Goal: Information Seeking & Learning: Learn about a topic

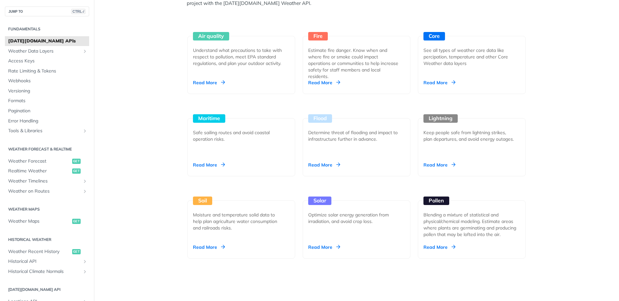
scroll to position [615, 0]
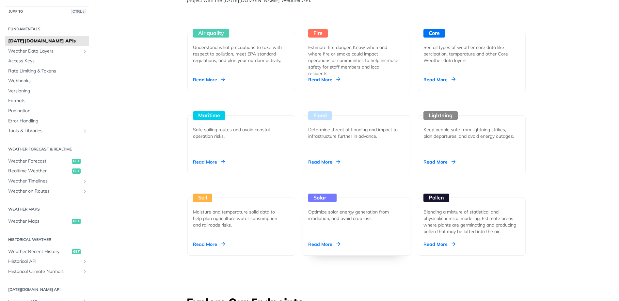
click at [335, 244] on div "Read More" at bounding box center [324, 244] width 32 height 7
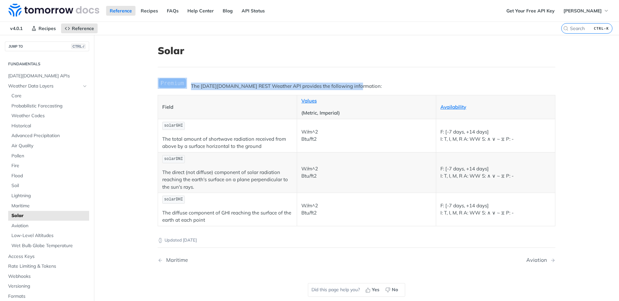
drag, startPoint x: 358, startPoint y: 86, endPoint x: 180, endPoint y: 88, distance: 178.3
click at [180, 88] on div "The [DATE][DOMAIN_NAME] REST Weather API provides the following information: Fi…" at bounding box center [357, 152] width 398 height 148
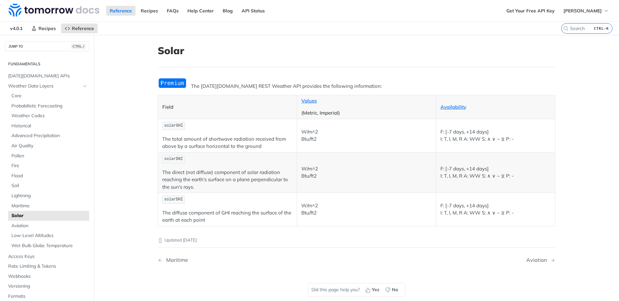
click at [257, 251] on nav "Maritime Aviation" at bounding box center [357, 259] width 398 height 19
click at [232, 281] on div "Updated [DATE] Maritime Aviation Did this page help you? Yes No" at bounding box center [357, 268] width 398 height 84
click at [570, 189] on main "JUMP TO CTRL-/ Fundamentals [DATE][DOMAIN_NAME] APIs Weather Data Layers Core P…" at bounding box center [309, 185] width 619 height 301
click at [426, 236] on div "Updated [DATE]" at bounding box center [357, 234] width 398 height 17
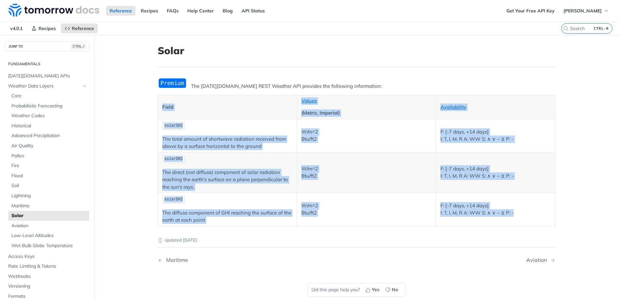
drag, startPoint x: 537, startPoint y: 213, endPoint x: 144, endPoint y: 118, distance: 405.0
click at [144, 118] on main "JUMP TO CTRL-/ Fundamentals [DATE][DOMAIN_NAME] APIs Weather Data Layers Core P…" at bounding box center [309, 185] width 619 height 301
copy table "Field Values (Metric, Imperial) Availability solarGHI The total amount of short…"
drag, startPoint x: 288, startPoint y: 229, endPoint x: 294, endPoint y: 229, distance: 6.9
click at [294, 229] on div "Updated [DATE]" at bounding box center [357, 234] width 398 height 17
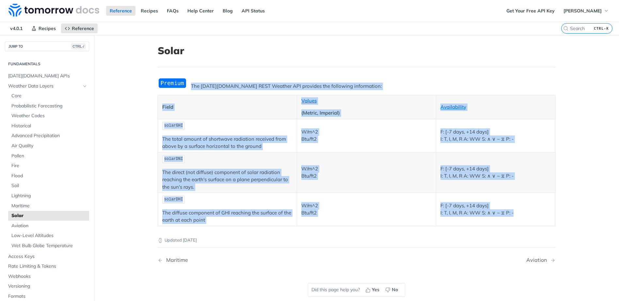
drag, startPoint x: 535, startPoint y: 214, endPoint x: 138, endPoint y: 74, distance: 421.2
click at [138, 74] on main "JUMP TO CTRL-/ Fundamentals [DATE][DOMAIN_NAME] APIs Weather Data Layers Core P…" at bounding box center [309, 185] width 619 height 301
copy div "The [DATE][DOMAIN_NAME] REST Weather API provides the following information: Fi…"
click at [122, 192] on main "JUMP TO CTRL-/ Fundamentals [DATE][DOMAIN_NAME] APIs Weather Data Layers Core P…" at bounding box center [309, 185] width 619 height 301
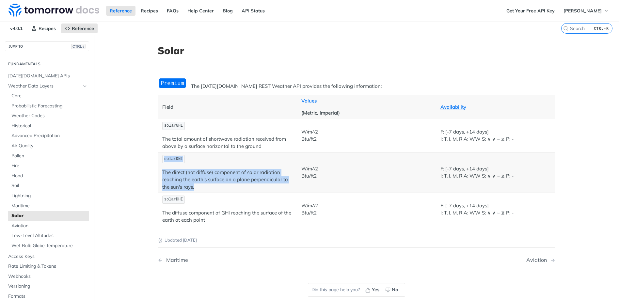
drag, startPoint x: 196, startPoint y: 189, endPoint x: 159, endPoint y: 156, distance: 49.7
click at [159, 156] on td "solarDNI The direct (not diffuse) component of solar radiation reaching the ear…" at bounding box center [227, 172] width 139 height 40
copy td "solarDNI The direct (not diffuse) component of solar radiation reaching the ear…"
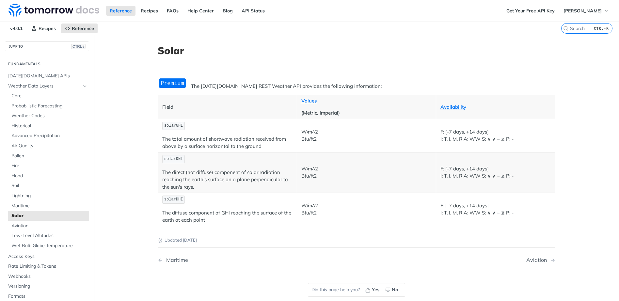
click at [262, 225] on td "solarDHI The diffuse component of GHI reaching the surface of the earth at each…" at bounding box center [227, 209] width 139 height 33
drag, startPoint x: 218, startPoint y: 217, endPoint x: 160, endPoint y: 198, distance: 61.4
click at [160, 198] on td "solarDHI The diffuse component of GHI reaching the surface of the earth at each…" at bounding box center [227, 209] width 139 height 33
copy td "solarDHI The diffuse component of GHI reaching the surface of the earth at each…"
click at [221, 226] on td "solarDHI The diffuse component of GHI reaching the surface of the earth at each…" at bounding box center [227, 209] width 139 height 33
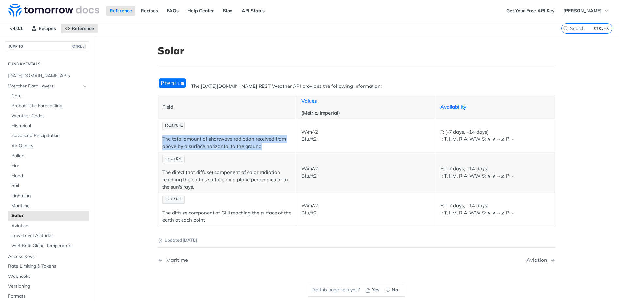
drag, startPoint x: 267, startPoint y: 149, endPoint x: 155, endPoint y: 140, distance: 112.3
click at [158, 140] on td "solarGHI The total amount of shortwave radiation received from above by a surfa…" at bounding box center [227, 135] width 139 height 33
copy p "The total amount of shortwave radiation received from above by a surface horizo…"
click at [274, 158] on p "solarDNI" at bounding box center [227, 158] width 130 height 9
drag, startPoint x: 274, startPoint y: 150, endPoint x: 156, endPoint y: 133, distance: 119.0
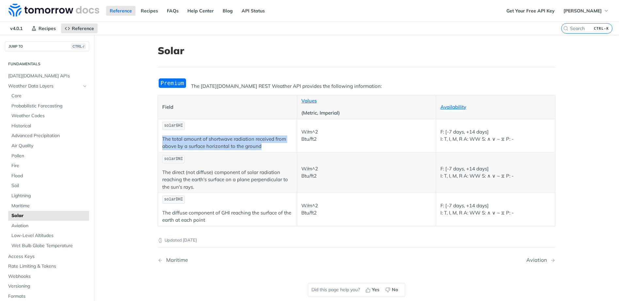
click at [158, 133] on td "solarGHI The total amount of shortwave radiation received from above by a surfa…" at bounding box center [227, 135] width 139 height 33
copy p "The total amount of shortwave radiation received from above by a surface horizo…"
click at [246, 186] on p "The direct (not diffuse) component of solar radiation reaching the earth's surf…" at bounding box center [227, 180] width 130 height 22
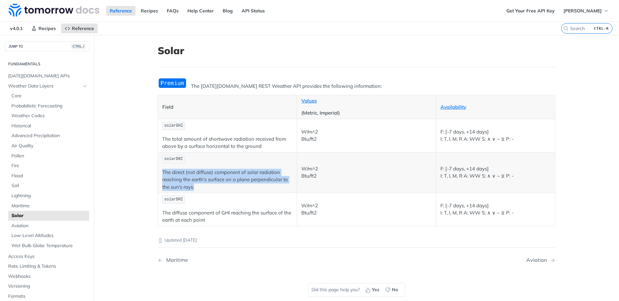
drag, startPoint x: 207, startPoint y: 188, endPoint x: 160, endPoint y: 173, distance: 49.2
click at [162, 173] on p "The direct (not diffuse) component of solar radiation reaching the earth's surf…" at bounding box center [227, 180] width 130 height 22
copy p "The direct (not diffuse) component of solar radiation reaching the earth's surf…"
click at [224, 205] on td "solarDHI The diffuse component of GHI reaching the surface of the earth at each…" at bounding box center [227, 209] width 139 height 33
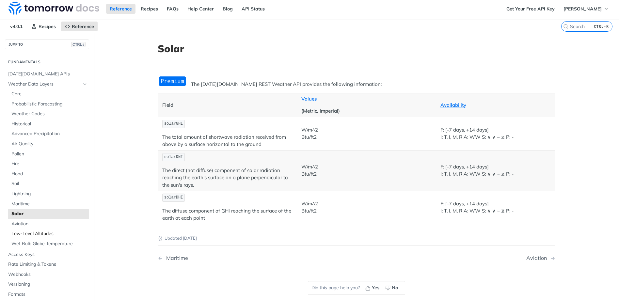
click at [46, 233] on span "Low-Level Altitudes" at bounding box center [49, 233] width 76 height 7
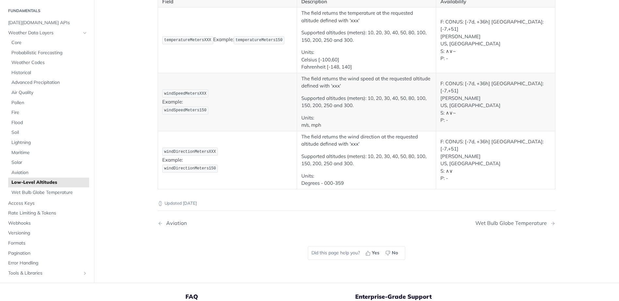
scroll to position [102, 0]
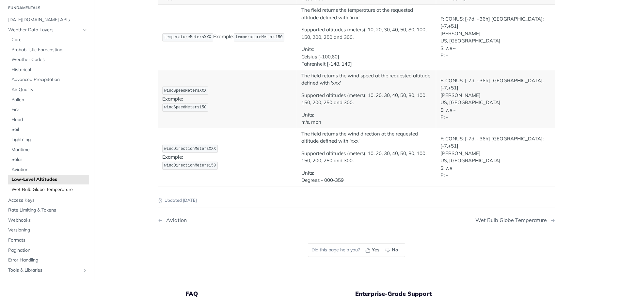
click at [43, 191] on span "Wet Bulb Globe Temperature" at bounding box center [49, 189] width 76 height 7
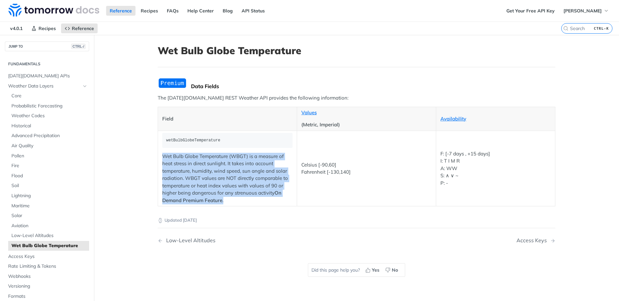
drag, startPoint x: 226, startPoint y: 201, endPoint x: 157, endPoint y: 154, distance: 84.1
click at [158, 154] on td "wetBulbGlobeTemperature Wet Bulb Globe Temperature (WBGT) is a measure of heat …" at bounding box center [227, 169] width 139 height 76
copy p "Wet Bulb Globe Temperature (WBGT) is a measure of heat stress in direct sunligh…"
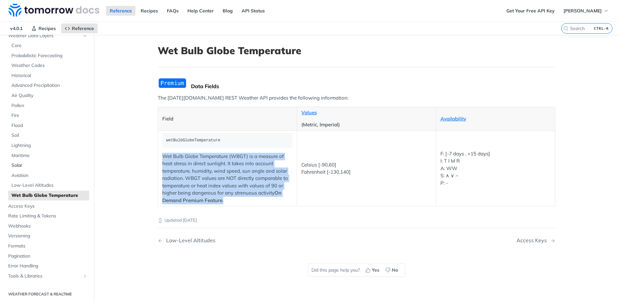
scroll to position [59, 0]
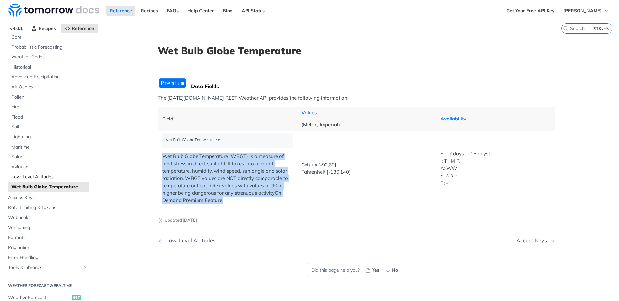
click at [39, 175] on span "Low-Level Altitudes" at bounding box center [49, 177] width 76 height 7
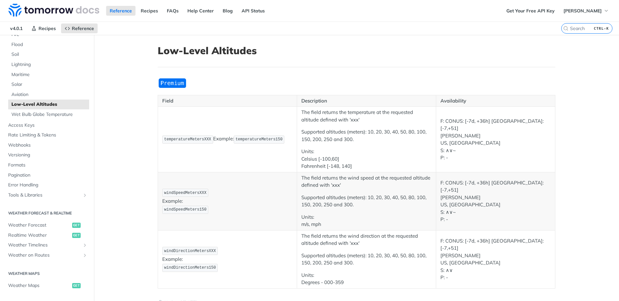
scroll to position [133, 0]
click at [48, 225] on span "Weather Forecast" at bounding box center [39, 223] width 62 height 7
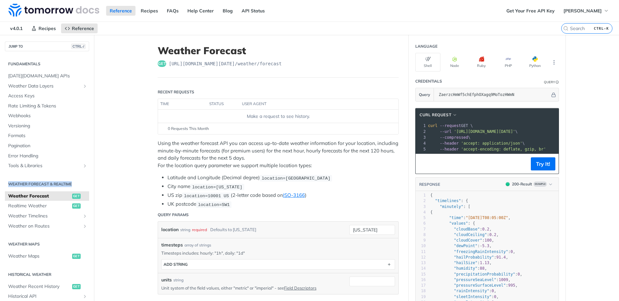
drag, startPoint x: 8, startPoint y: 185, endPoint x: 82, endPoint y: 183, distance: 74.4
click at [82, 183] on h2 "Weather Forecast & realtime" at bounding box center [47, 184] width 84 height 6
copy h2 "Weather Forecast & realtime"
click at [28, 206] on span "Realtime Weather" at bounding box center [39, 206] width 62 height 7
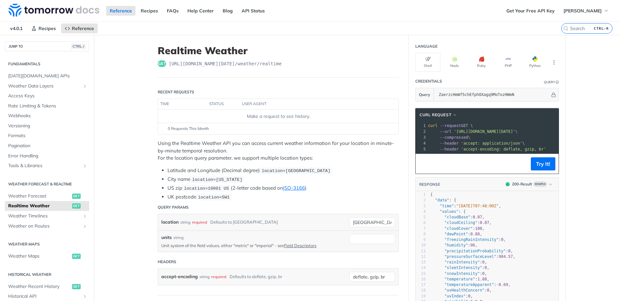
scroll to position [10, 0]
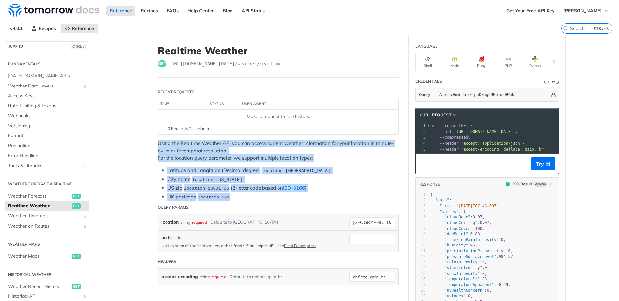
drag, startPoint x: 240, startPoint y: 199, endPoint x: 152, endPoint y: 144, distance: 104.3
copy div "Using the Realtime Weather API you can access current weather information for y…"
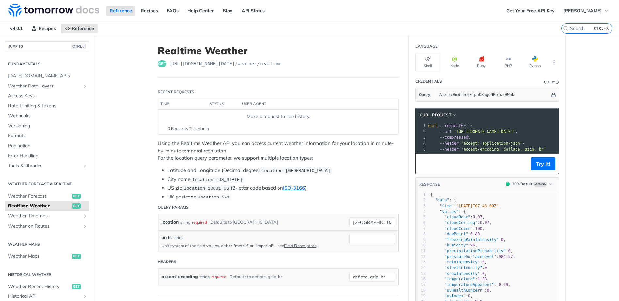
click at [235, 206] on header "Query Params" at bounding box center [278, 207] width 241 height 13
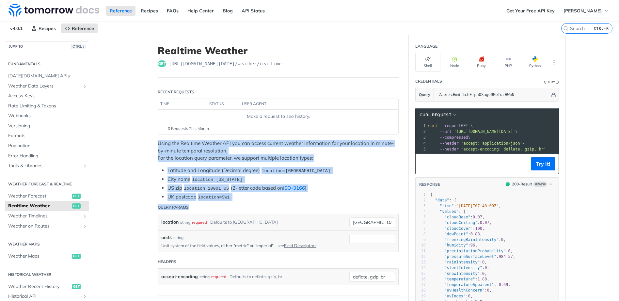
drag, startPoint x: 242, startPoint y: 201, endPoint x: 153, endPoint y: 138, distance: 108.3
click at [245, 208] on header "Query Params" at bounding box center [278, 207] width 241 height 13
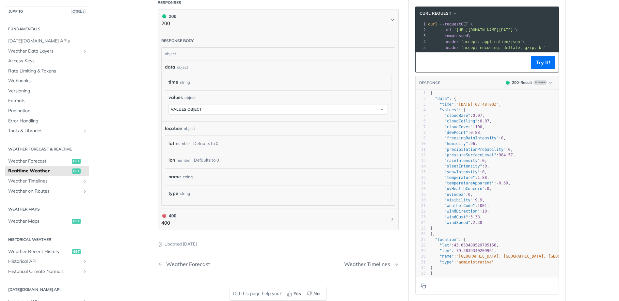
scroll to position [303, 0]
click at [62, 180] on span "Weather Timelines" at bounding box center [44, 181] width 72 height 7
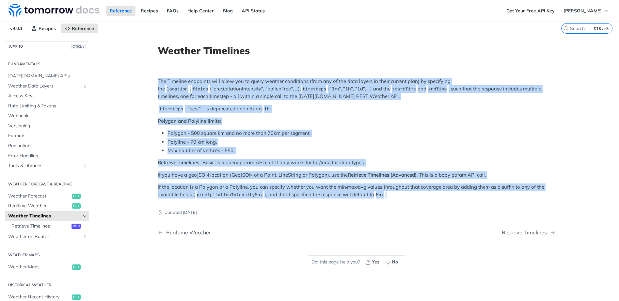
drag, startPoint x: 385, startPoint y: 198, endPoint x: 149, endPoint y: 78, distance: 264.7
click at [149, 78] on article "Weather Timelines The Timeline endpoints will allow you to query weather condit…" at bounding box center [357, 185] width 418 height 301
click at [335, 163] on p "Retrieve Timelines "Basic" is a query param API call. It only works for lat/lon…" at bounding box center [357, 163] width 398 height 8
drag, startPoint x: 392, startPoint y: 192, endPoint x: 151, endPoint y: 76, distance: 266.8
click at [151, 76] on article "Weather Timelines The Timeline endpoints will allow you to query weather condit…" at bounding box center [357, 185] width 418 height 301
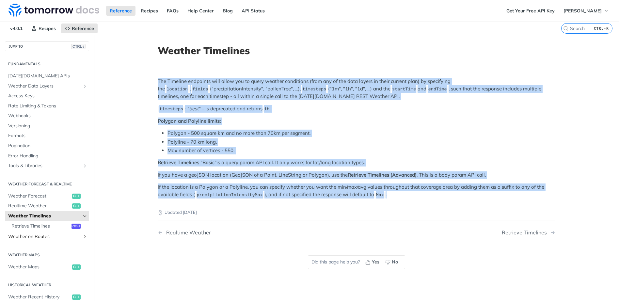
click at [57, 236] on span "Weather on Routes" at bounding box center [44, 236] width 72 height 7
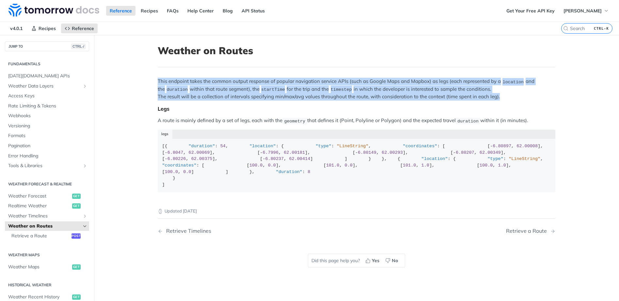
drag, startPoint x: 501, startPoint y: 97, endPoint x: 146, endPoint y: 79, distance: 355.6
click at [148, 79] on article "Weather on Routes This endpoint takes the common output response of popular nav…" at bounding box center [357, 185] width 418 height 301
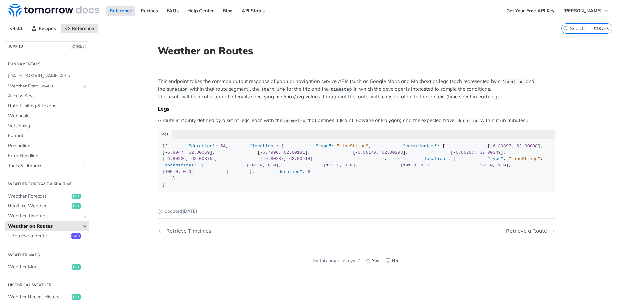
click at [459, 118] on span "duration" at bounding box center [467, 120] width 21 height 5
drag, startPoint x: 533, startPoint y: 121, endPoint x: 145, endPoint y: 81, distance: 390.2
click at [148, 81] on article "Weather on Routes This endpoint takes the common output response of popular nav…" at bounding box center [357, 185] width 418 height 301
click at [132, 242] on main "JUMP TO CTRL-/ Fundamentals [DATE][DOMAIN_NAME] APIs Weather Data Layers Core P…" at bounding box center [309, 185] width 619 height 301
click at [32, 270] on span "Weather Maps" at bounding box center [39, 267] width 62 height 7
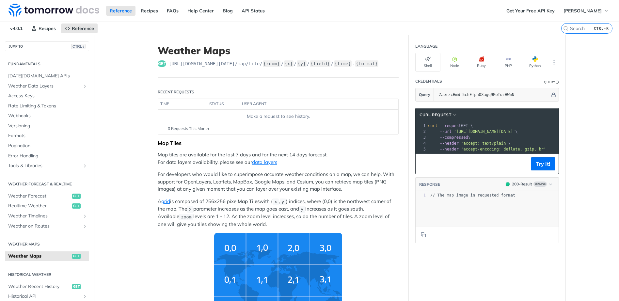
drag, startPoint x: 245, startPoint y: 227, endPoint x: 144, endPoint y: 136, distance: 136.4
click at [240, 225] on p "A grid is composed of 256x256 pixel Map Tiles with ( x , y ) indices, where (0,…" at bounding box center [278, 213] width 241 height 30
drag, startPoint x: 242, startPoint y: 224, endPoint x: 156, endPoint y: 140, distance: 119.8
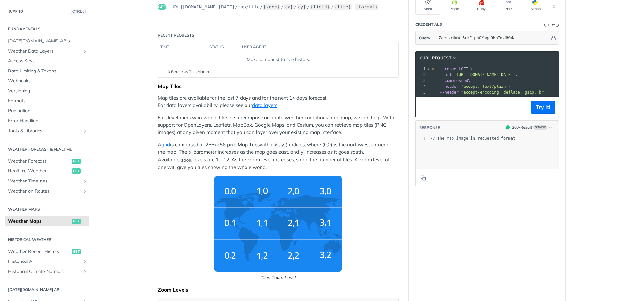
scroll to position [57, 0]
click at [244, 161] on p "A grid is composed of 256x256 pixel Map Tiles with ( x , y ) indices, where (0,…" at bounding box center [278, 156] width 241 height 30
drag, startPoint x: 249, startPoint y: 165, endPoint x: 156, endPoint y: 95, distance: 115.7
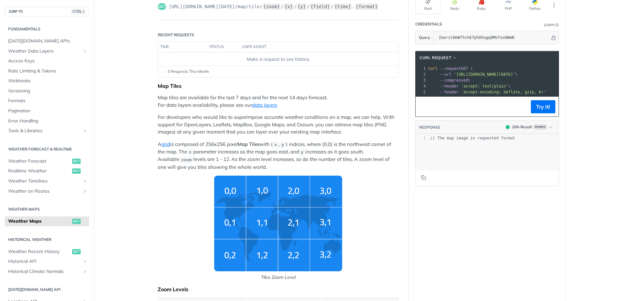
click at [371, 176] on span "Tiles Zoom Level" at bounding box center [278, 228] width 241 height 105
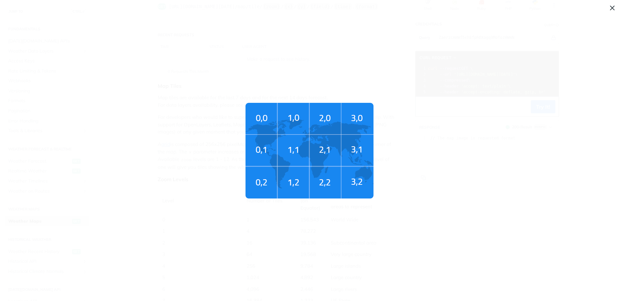
click at [244, 163] on span "Tiles Zoom Level" at bounding box center [309, 150] width 619 height 301
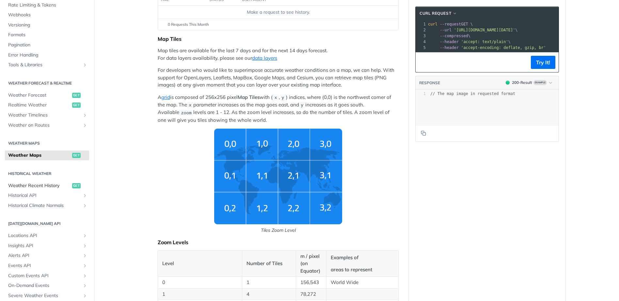
click at [44, 183] on span "Weather Recent History" at bounding box center [39, 185] width 62 height 7
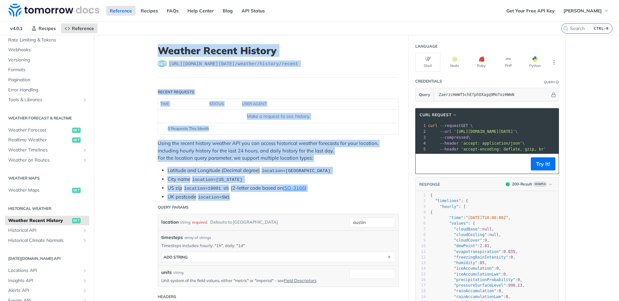
drag, startPoint x: 235, startPoint y: 198, endPoint x: 158, endPoint y: 42, distance: 173.7
click at [225, 177] on span "location=[US_STATE]" at bounding box center [217, 179] width 50 height 5
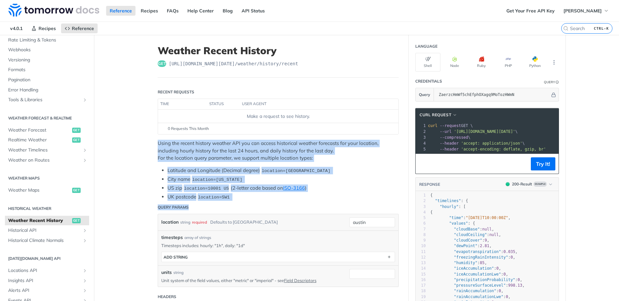
drag, startPoint x: 234, startPoint y: 203, endPoint x: 152, endPoint y: 145, distance: 100.3
click at [251, 199] on li "UK postcode location=SW1" at bounding box center [282, 197] width 231 height 8
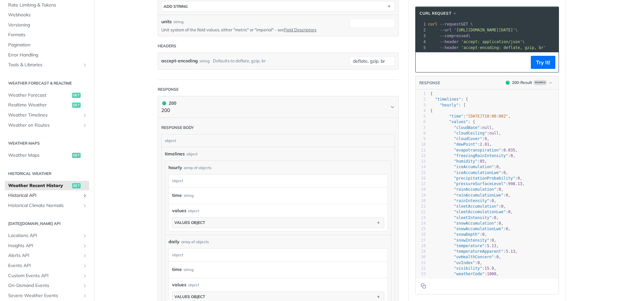
click at [60, 197] on span "Historical API" at bounding box center [44, 195] width 72 height 7
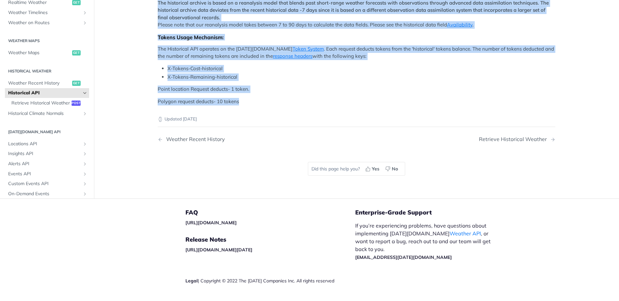
drag, startPoint x: 254, startPoint y: 263, endPoint x: 151, endPoint y: 44, distance: 242.3
click at [151, 44] on article "Historical API [DATE][DOMAIN_NAME]'s Historical Weather API allows you to query…" at bounding box center [357, 16] width 418 height 365
click at [268, 93] on p "Point location Request deducts- 1 token." at bounding box center [357, 90] width 398 height 8
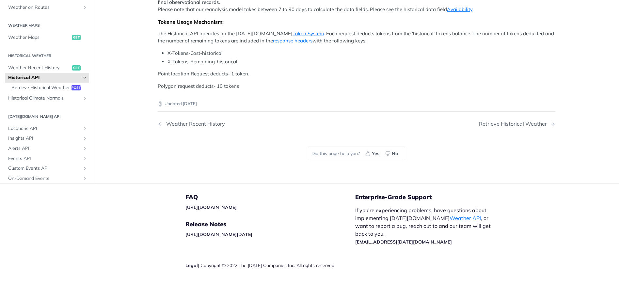
scroll to position [269, 0]
click at [40, 91] on span "Retrieve Historical Weather" at bounding box center [40, 88] width 58 height 7
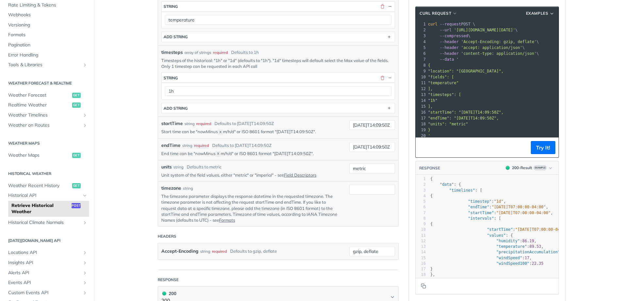
scroll to position [207, 0]
click at [253, 214] on p "The timezone parameter displays the response datetime in the requested timezone…" at bounding box center [250, 209] width 178 height 30
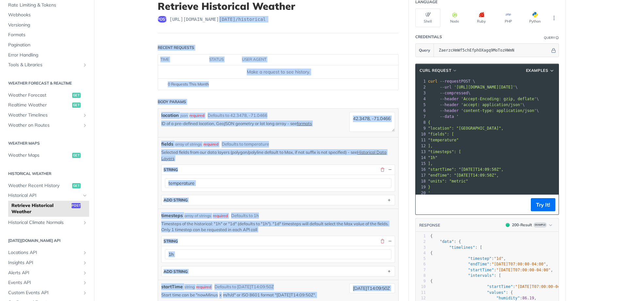
scroll to position [42, 0]
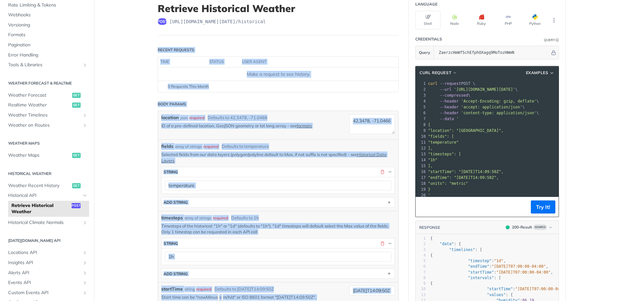
drag, startPoint x: 254, startPoint y: 223, endPoint x: 150, endPoint y: 48, distance: 203.3
click at [150, 48] on article "Retrieve Historical Weather post [URL][DOMAIN_NAME][DATE] /historical Recent Re…" at bounding box center [278, 296] width 261 height 607
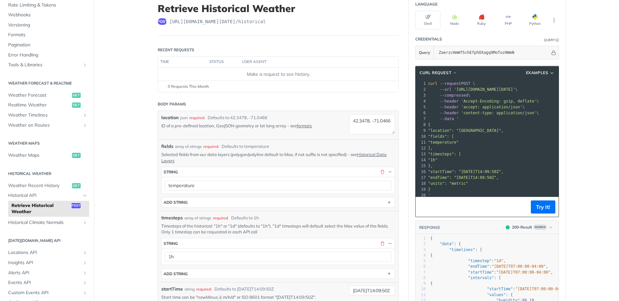
click at [117, 260] on main "JUMP TO CTRL-/ Fundamentals [DATE][DOMAIN_NAME] APIs Weather Data Layers Core P…" at bounding box center [309, 296] width 619 height 607
click at [55, 223] on span "Historical Climate Normals" at bounding box center [44, 222] width 72 height 7
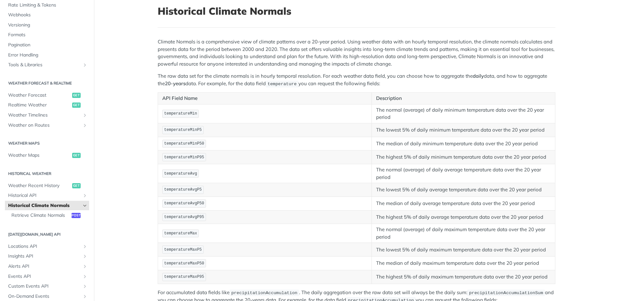
scroll to position [40, 0]
drag, startPoint x: 397, startPoint y: 85, endPoint x: 153, endPoint y: 37, distance: 248.2
click at [286, 77] on p "The raw data set for the climate normals is in hourly temporal resolution. For …" at bounding box center [357, 79] width 398 height 15
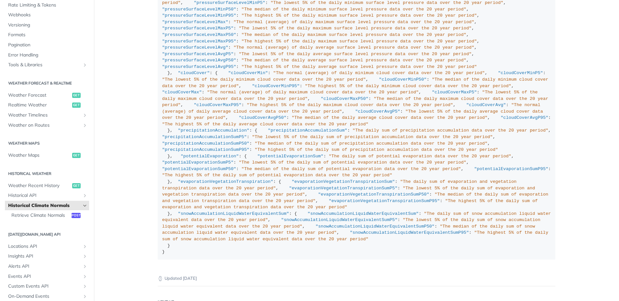
scroll to position [481, 0]
click at [42, 218] on span "Retrieve Climate Normals" at bounding box center [40, 215] width 58 height 7
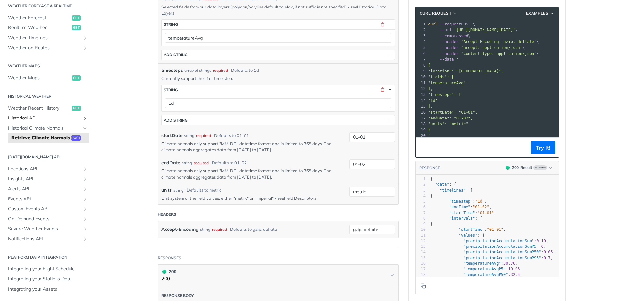
scroll to position [183, 0]
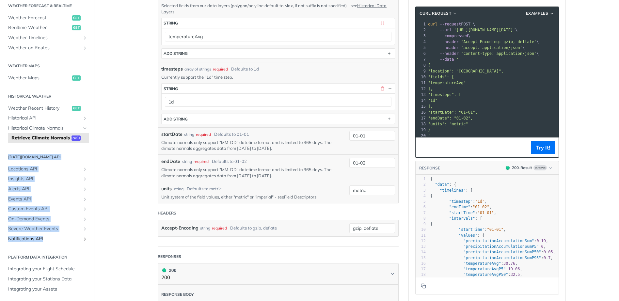
drag, startPoint x: 2, startPoint y: 150, endPoint x: 77, endPoint y: 240, distance: 117.1
click at [77, 240] on div "Fundamentals [DATE][DOMAIN_NAME] APIs Weather Data Layers Core Probabilistic Fo…" at bounding box center [47, 87] width 94 height 428
click at [4, 245] on div "Fundamentals [DATE][DOMAIN_NAME] APIs Weather Data Layers Core Probabilistic Fo…" at bounding box center [47, 87] width 94 height 428
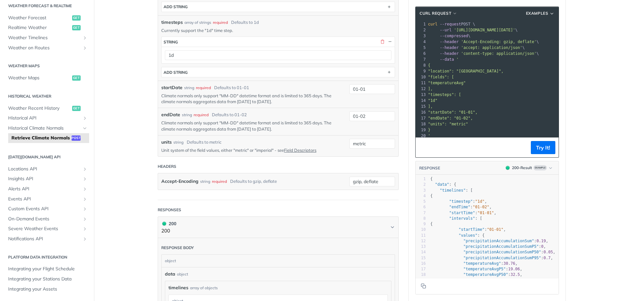
scroll to position [234, 0]
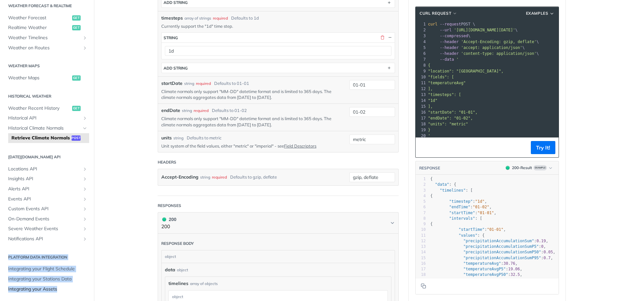
drag, startPoint x: 0, startPoint y: 252, endPoint x: 67, endPoint y: 291, distance: 77.3
click at [67, 291] on div "Fundamentals [DATE][DOMAIN_NAME] APIs Weather Data Layers Core Probabilistic Fo…" at bounding box center [47, 87] width 94 height 428
click at [0, 264] on html "Jump to Content Reference Recipes FAQs Help Center Blog API Status Recipes Refe…" at bounding box center [309, 150] width 619 height 301
click at [77, 262] on section "Platform DATA integration Integrating your Flight Schedule Integrating your Sta…" at bounding box center [47, 273] width 84 height 44
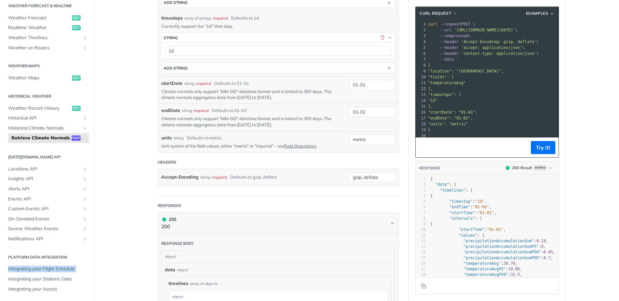
drag, startPoint x: 77, startPoint y: 262, endPoint x: 85, endPoint y: 258, distance: 9.1
click at [85, 258] on div "Fundamentals [DATE][DOMAIN_NAME] APIs Weather Data Layers Core Probabilistic Fo…" at bounding box center [47, 87] width 94 height 428
drag, startPoint x: 85, startPoint y: 258, endPoint x: 29, endPoint y: 260, distance: 56.5
click at [29, 260] on div "Fundamentals [DATE][DOMAIN_NAME] APIs Weather Data Layers Core Probabilistic Fo…" at bounding box center [47, 87] width 94 height 428
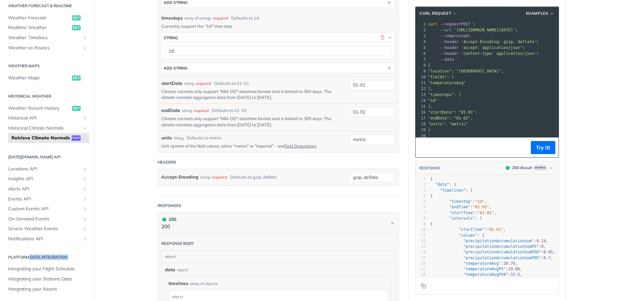
click at [29, 260] on h2 "Platform DATA integration" at bounding box center [47, 257] width 84 height 6
drag, startPoint x: 2, startPoint y: 270, endPoint x: 84, endPoint y: 281, distance: 82.4
click at [84, 281] on div "Fundamentals [DATE][DOMAIN_NAME] APIs Weather Data Layers Core Probabilistic Fo…" at bounding box center [47, 87] width 94 height 428
click at [84, 281] on link "Integrating your Stations Data" at bounding box center [47, 279] width 84 height 10
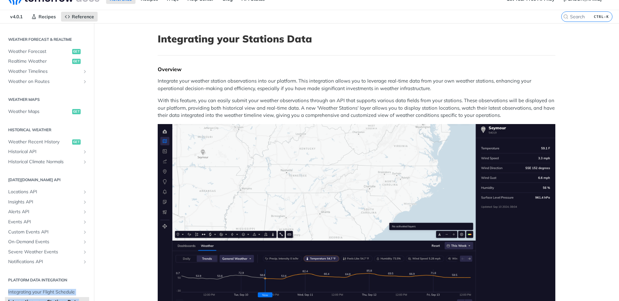
scroll to position [11, 0]
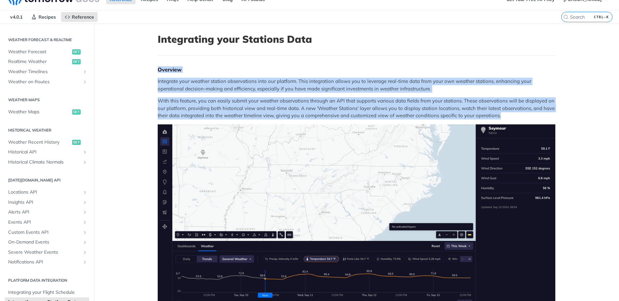
drag, startPoint x: 503, startPoint y: 116, endPoint x: 137, endPoint y: 62, distance: 370.5
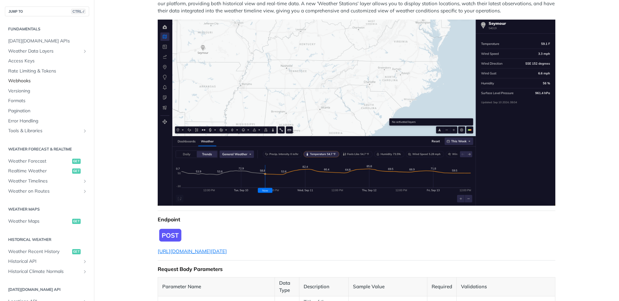
scroll to position [0, 0]
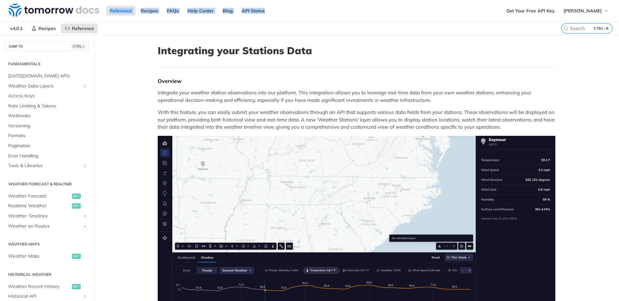
drag, startPoint x: 286, startPoint y: 15, endPoint x: 109, endPoint y: 3, distance: 177.3
click at [109, 3] on div "Reference Recipes FAQs Help Center Blog API Status" at bounding box center [251, 11] width 503 height 22
click at [169, 19] on div "Reference Recipes FAQs Help Center Blog API Status" at bounding box center [251, 11] width 503 height 22
